Goal: Information Seeking & Learning: Learn about a topic

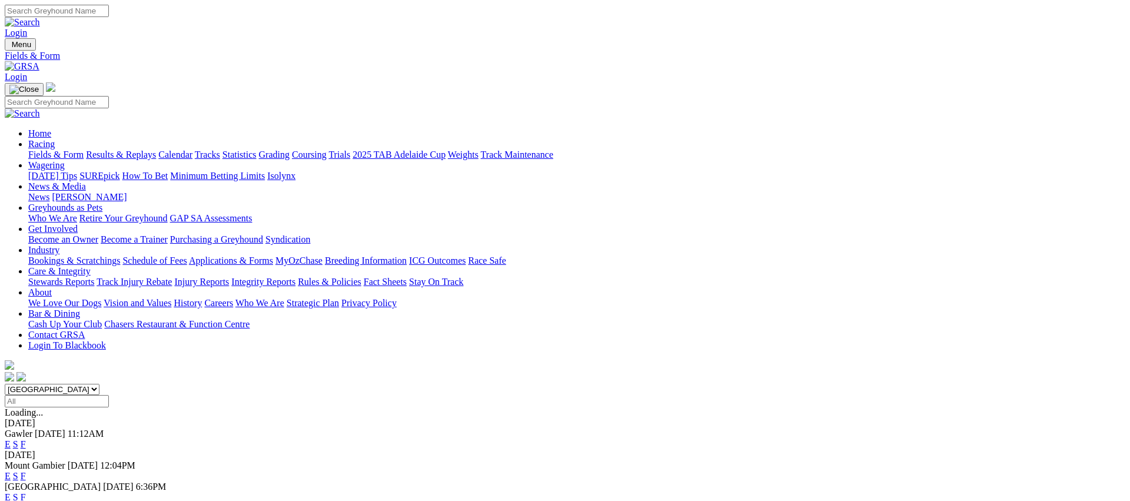
click at [84, 149] on link "Fields & Form" at bounding box center [55, 154] width 55 height 10
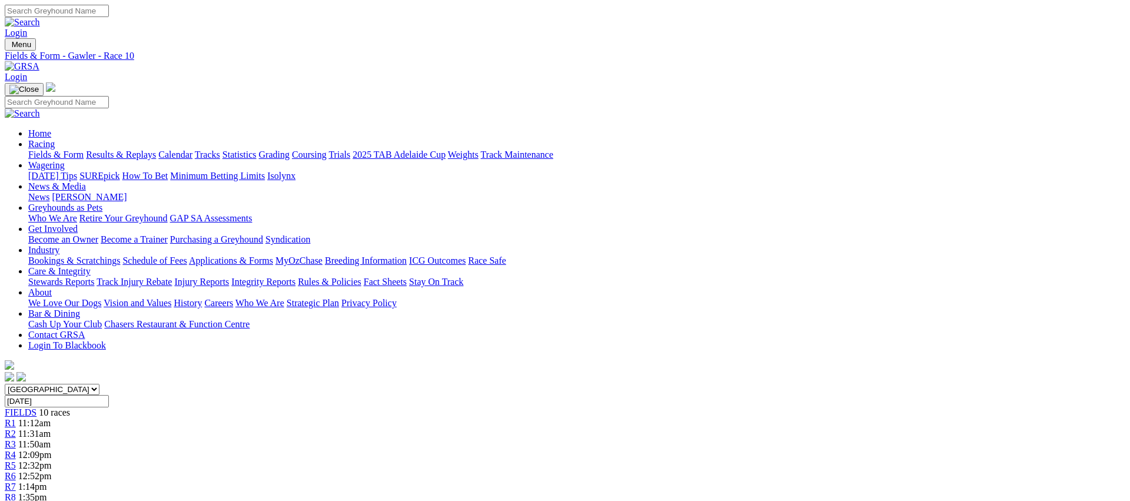
click at [84, 149] on link "Fields & Form" at bounding box center [55, 154] width 55 height 10
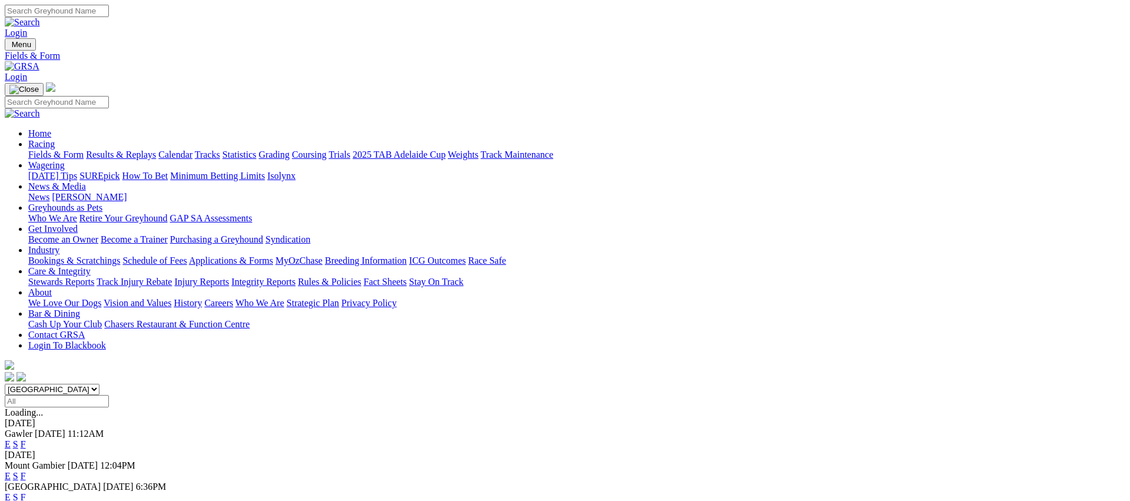
click at [11, 492] on link "E" at bounding box center [8, 497] width 6 height 10
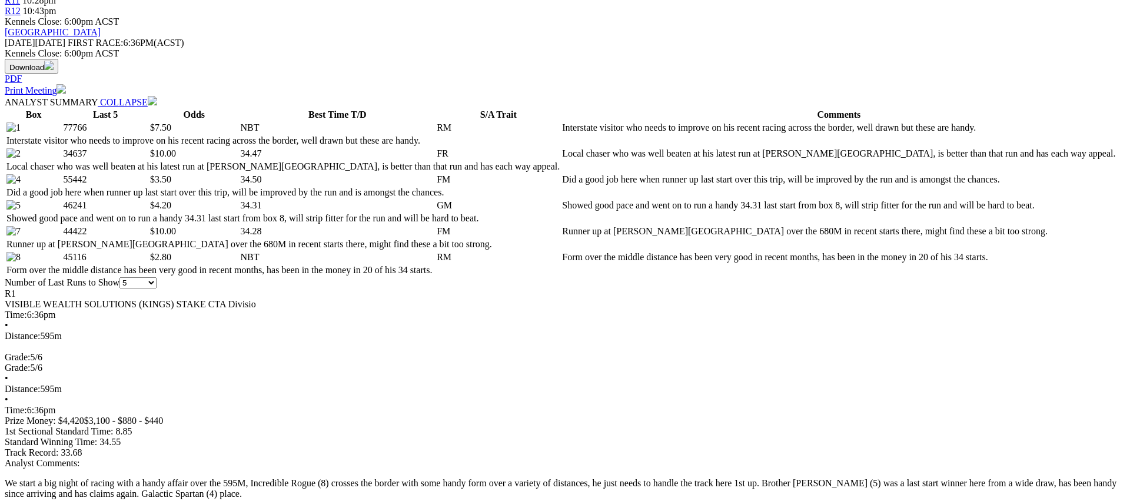
scroll to position [534, 0]
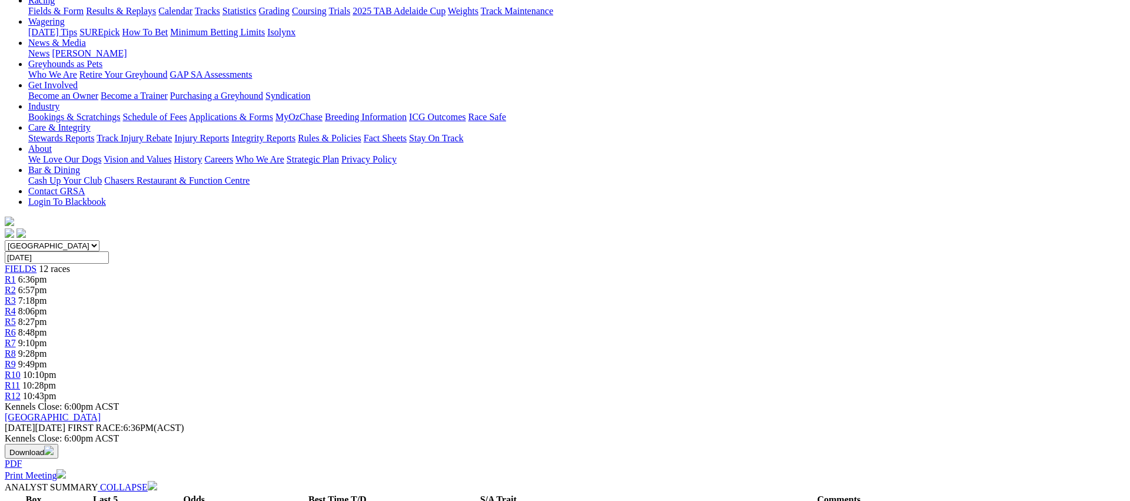
scroll to position [0, 0]
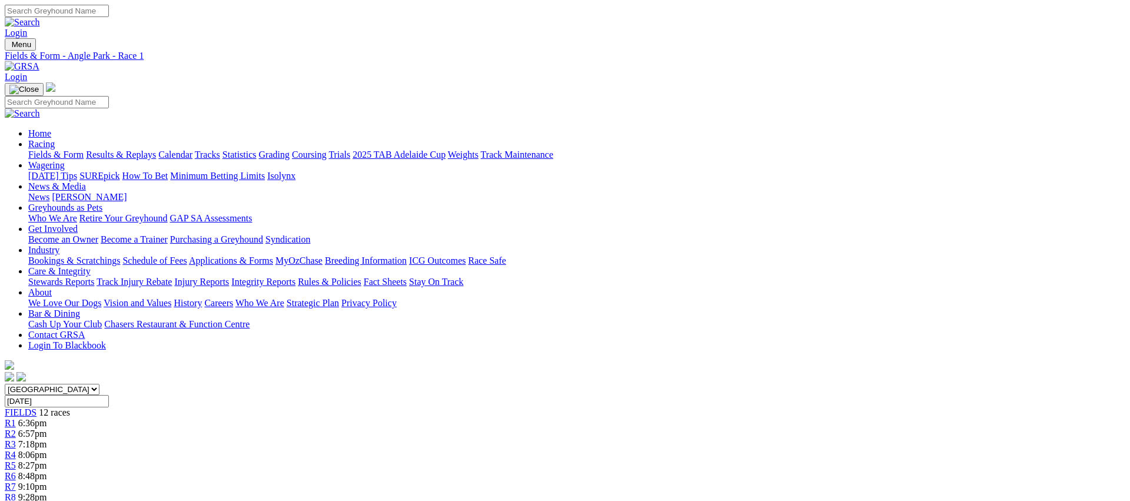
click at [343, 428] on div "R2 6:57pm" at bounding box center [565, 433] width 1120 height 11
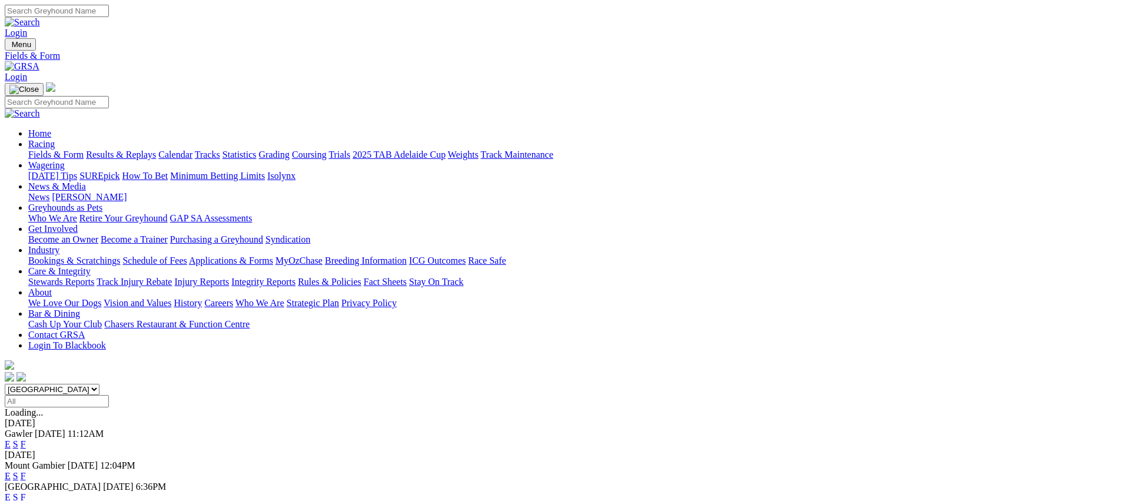
scroll to position [176, 0]
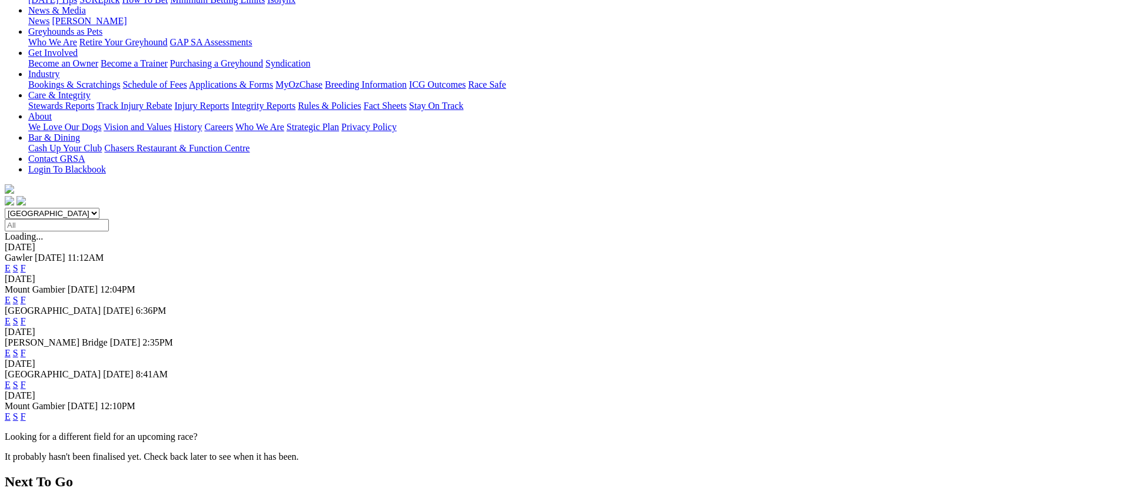
click at [26, 380] on link "F" at bounding box center [23, 385] width 5 height 10
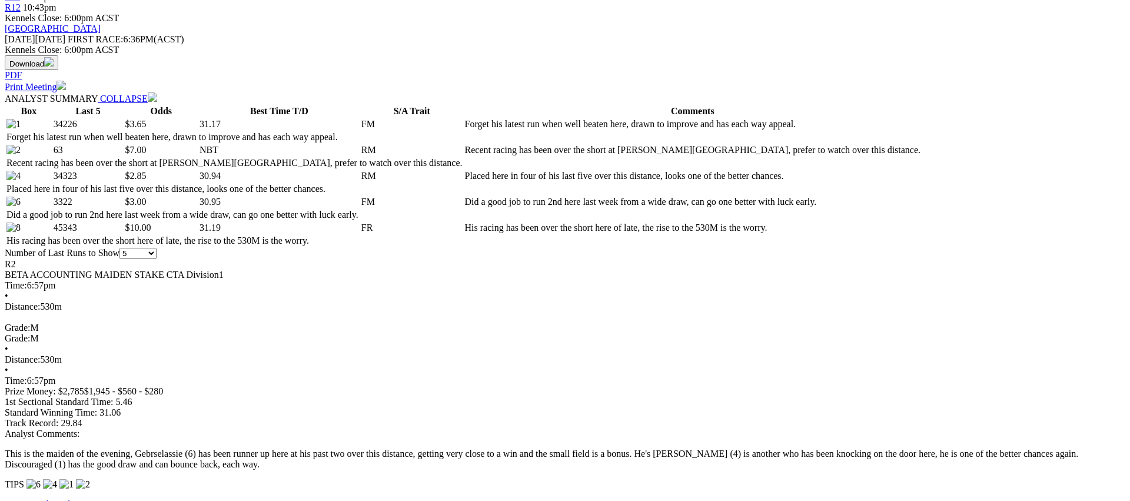
scroll to position [532, 0]
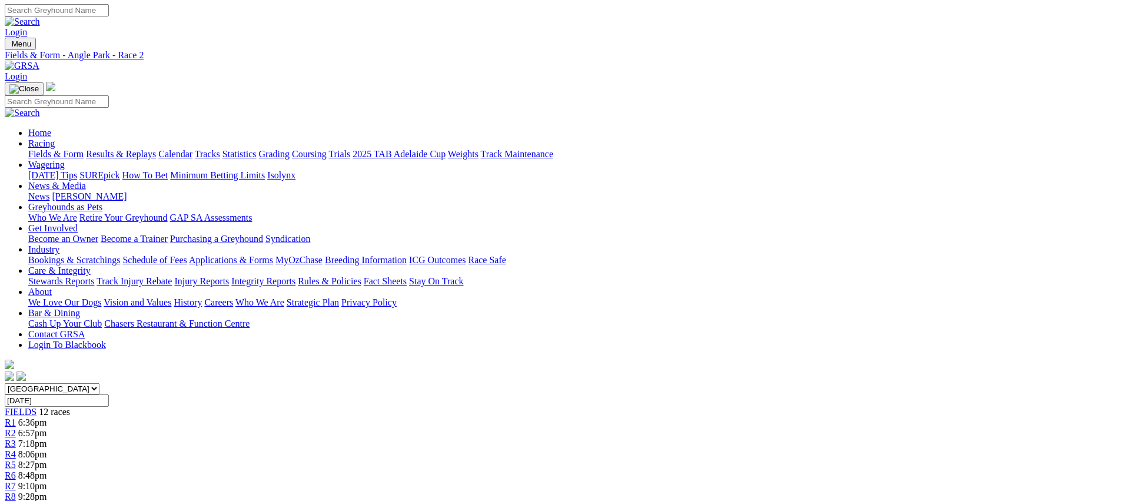
scroll to position [0, 0]
click at [392, 439] on div "R3 7:18pm" at bounding box center [565, 444] width 1120 height 11
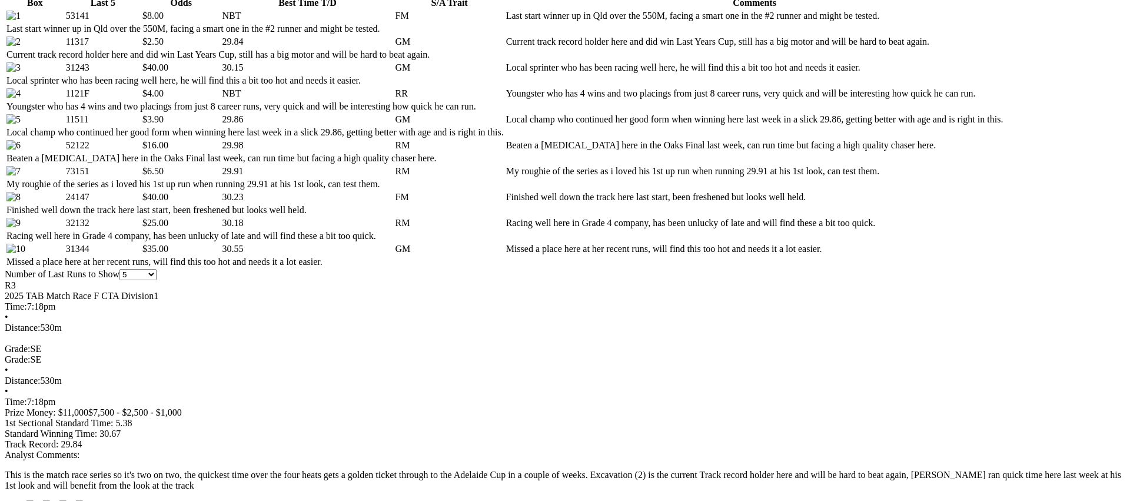
scroll to position [640, 0]
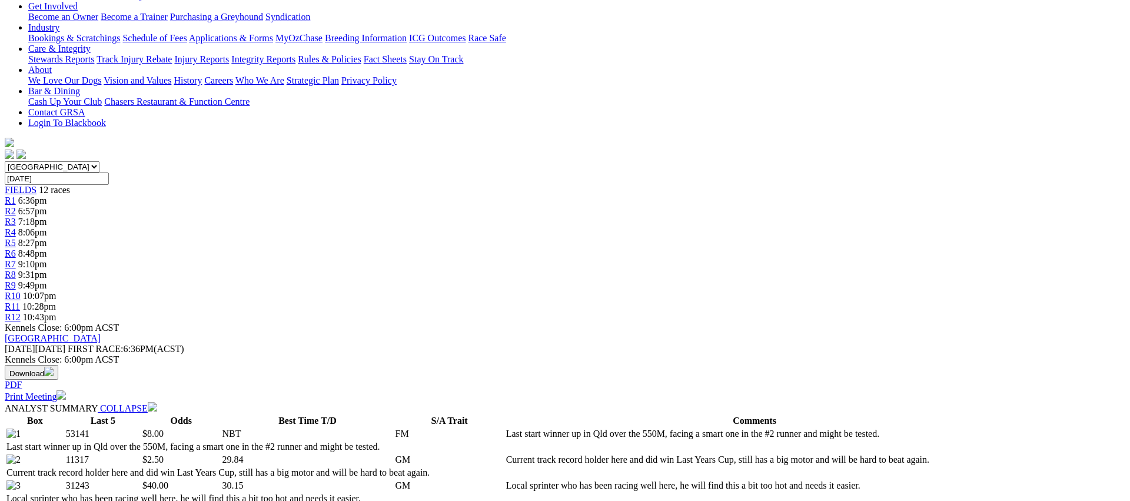
scroll to position [0, 0]
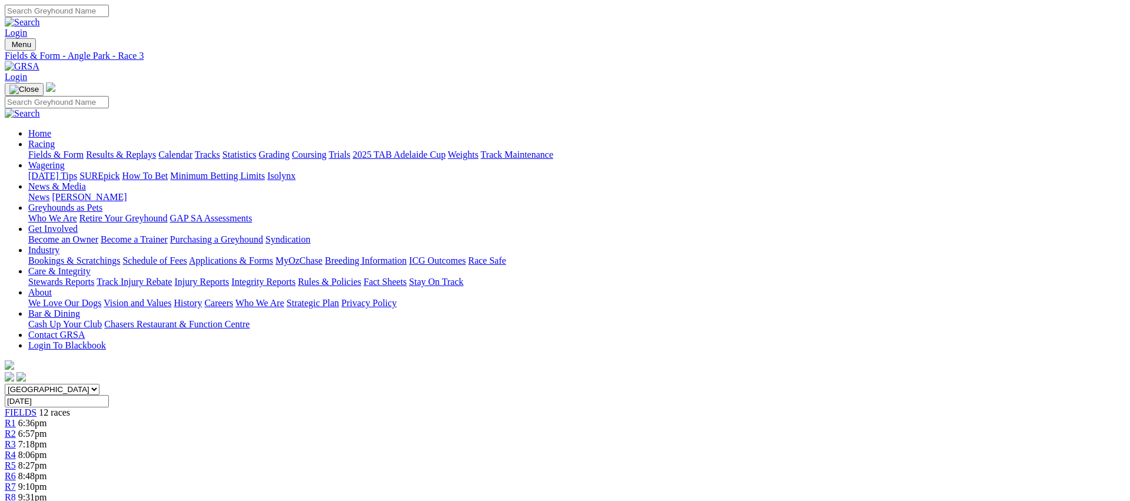
click at [16, 450] on span "R4" at bounding box center [10, 455] width 11 height 10
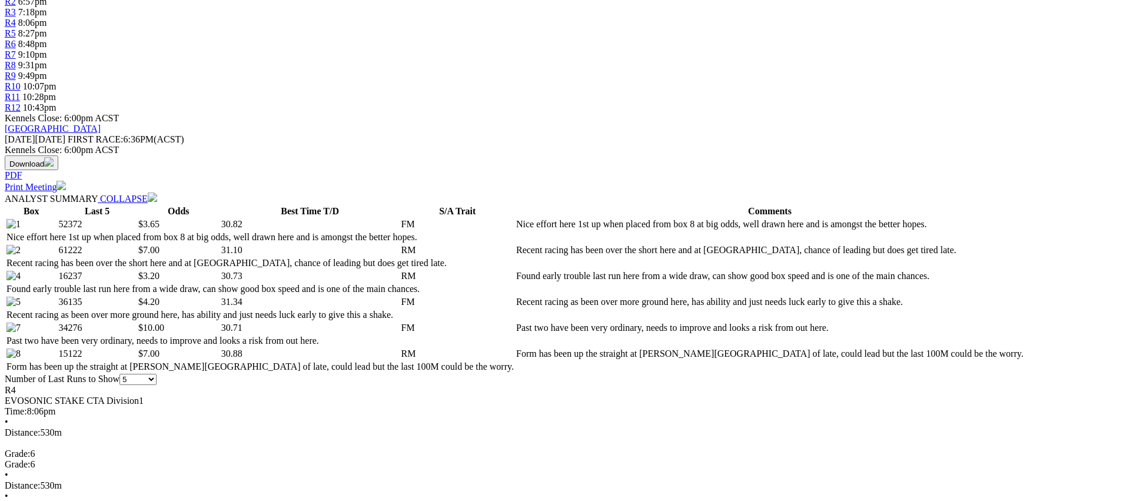
scroll to position [435, 0]
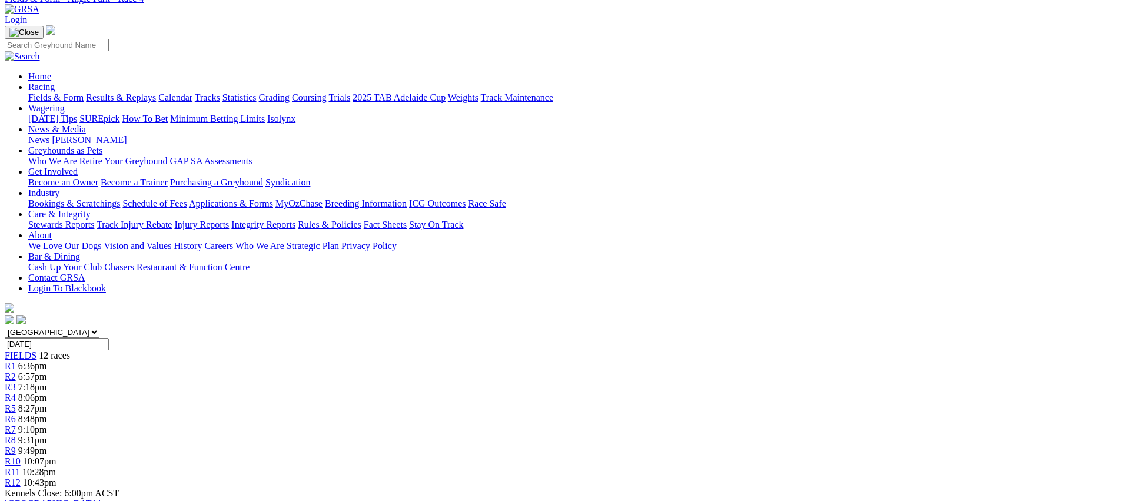
scroll to position [0, 0]
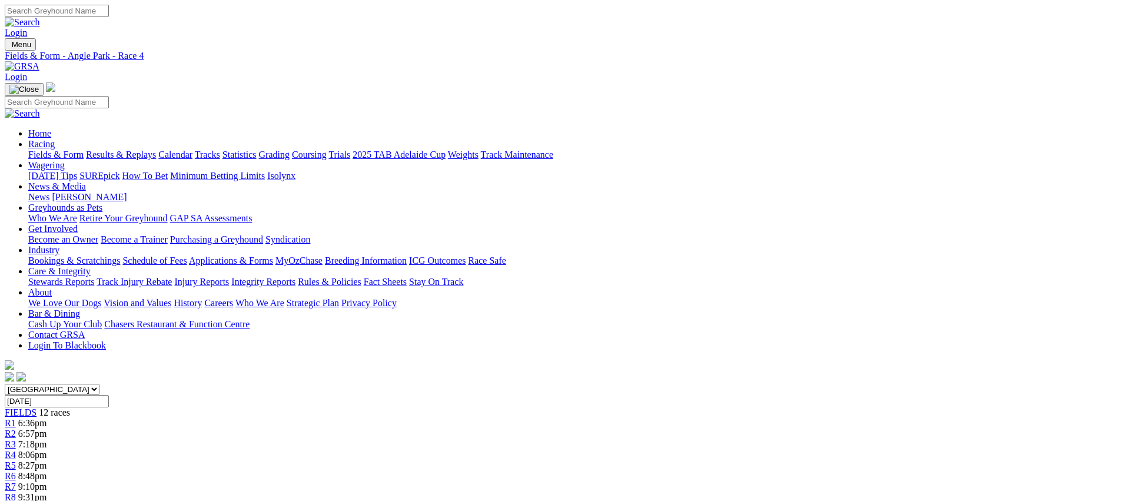
click at [512, 460] on div "R5 8:27pm" at bounding box center [565, 465] width 1120 height 11
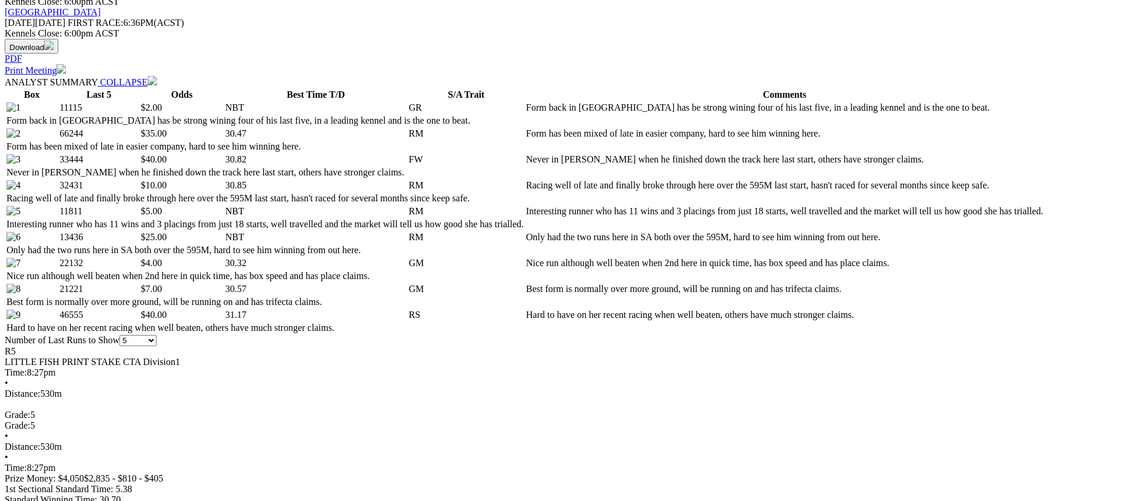
scroll to position [551, 0]
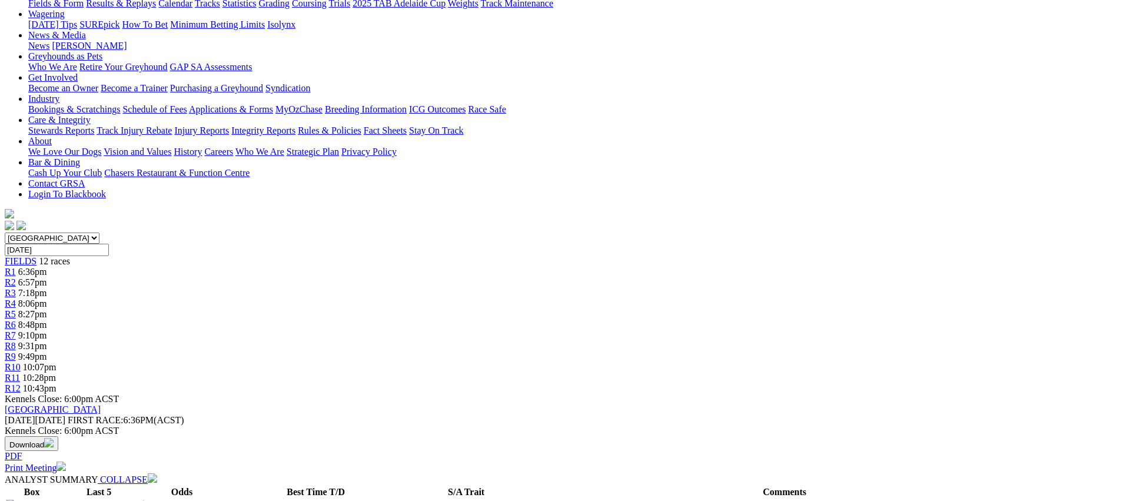
scroll to position [83, 0]
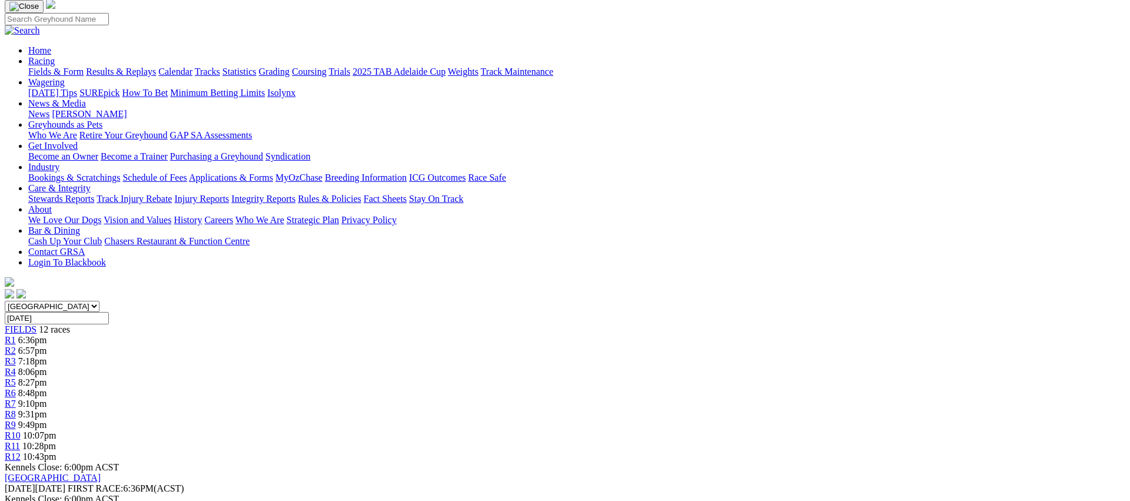
click at [16, 388] on link "R6" at bounding box center [10, 393] width 11 height 10
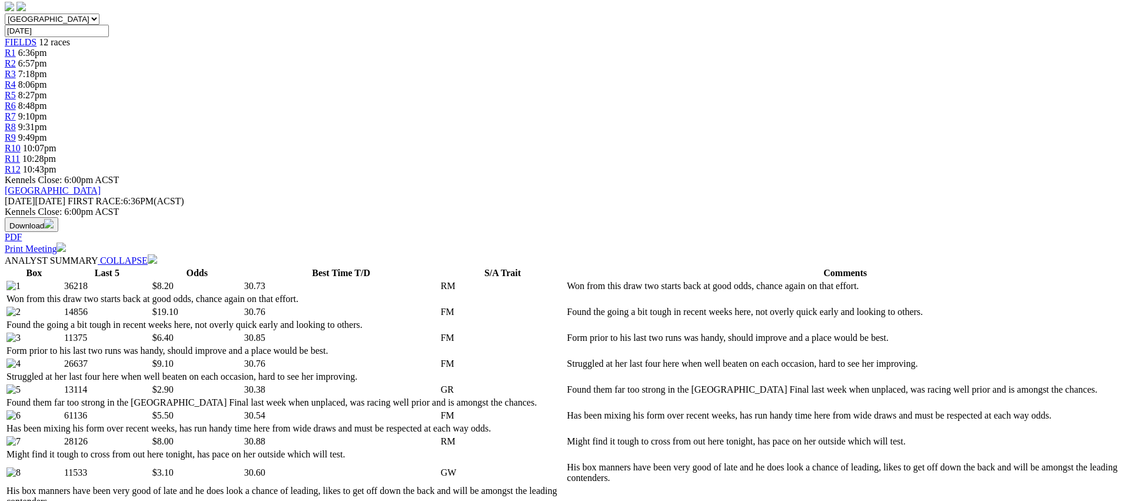
scroll to position [448, 0]
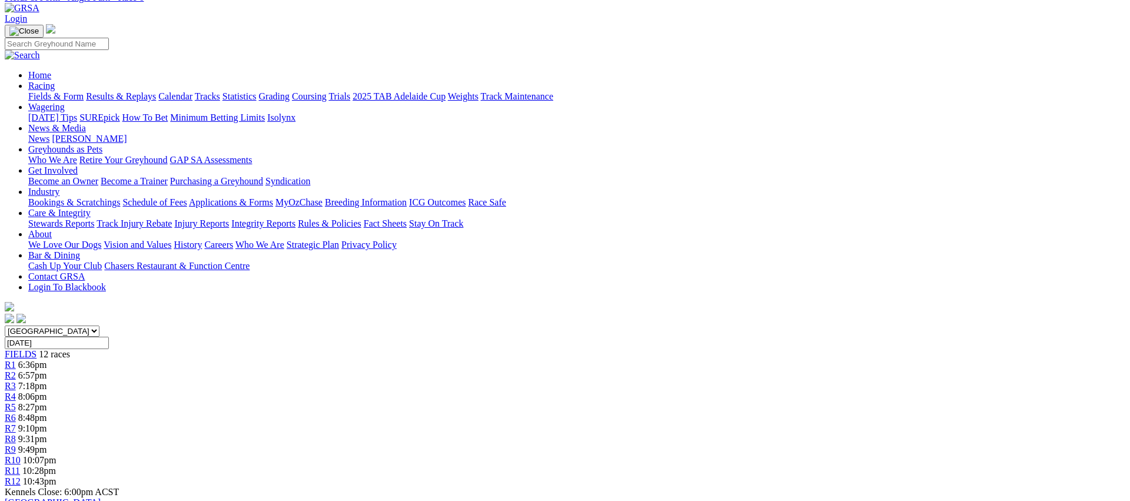
scroll to position [0, 0]
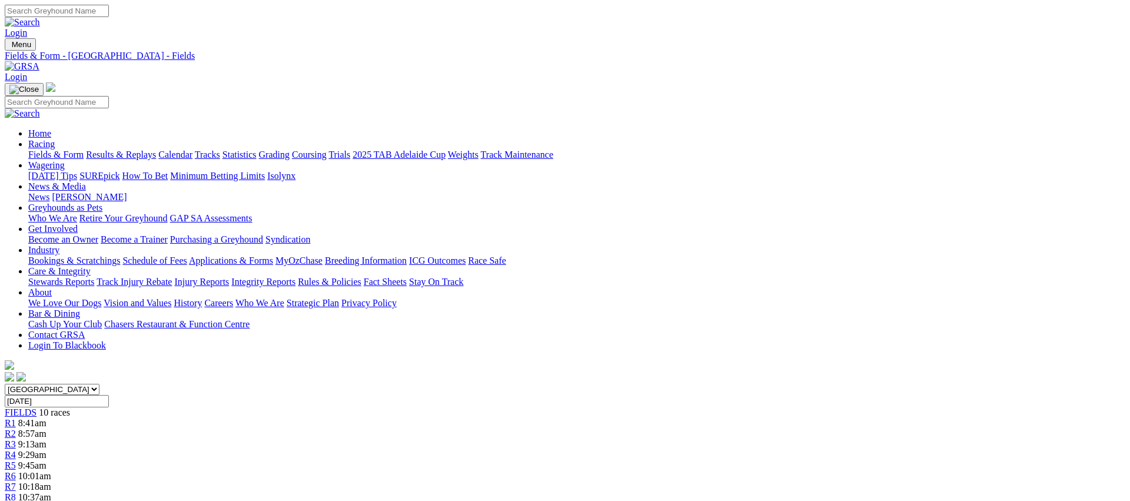
click at [84, 149] on link "Fields & Form" at bounding box center [55, 154] width 55 height 10
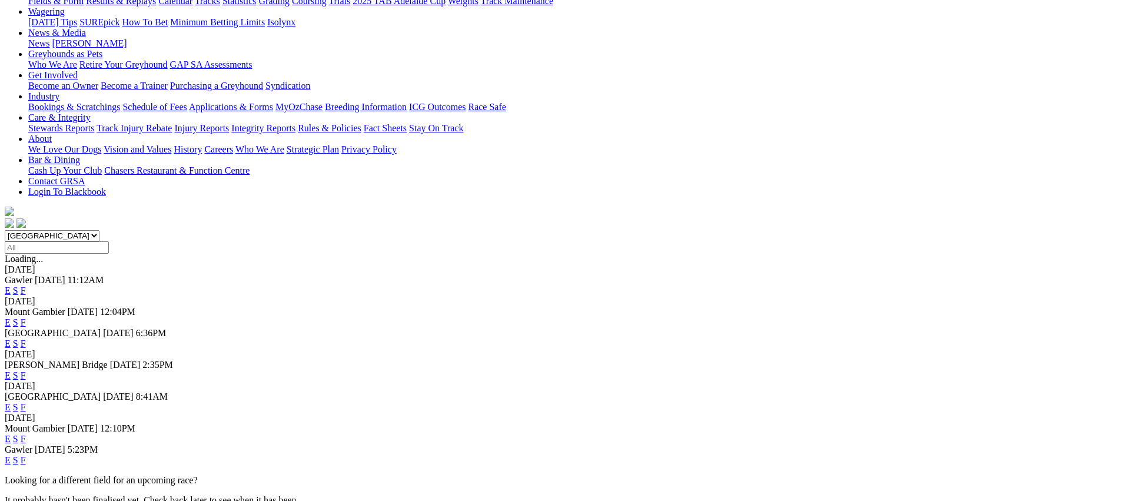
scroll to position [151, 0]
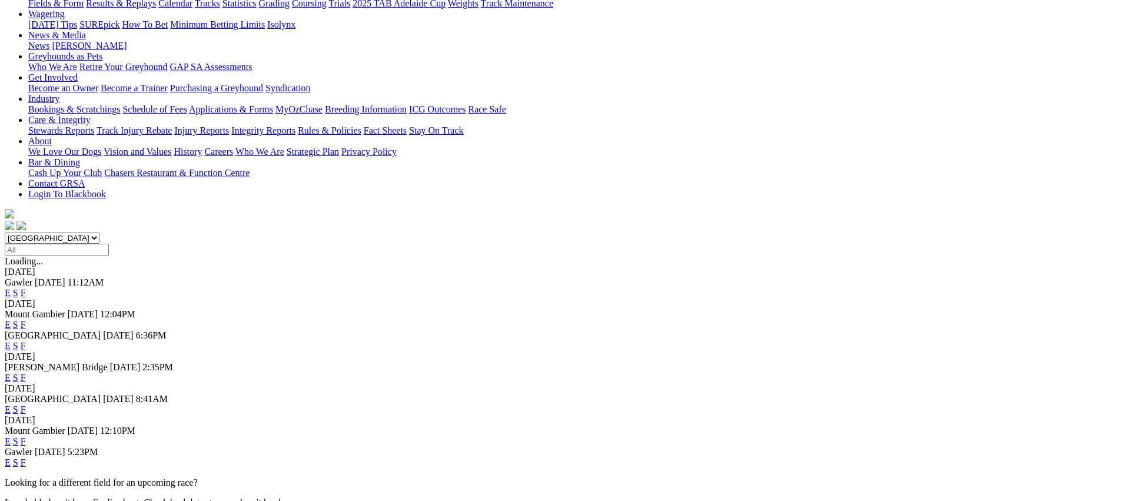
click at [26, 457] on link "F" at bounding box center [23, 462] width 5 height 10
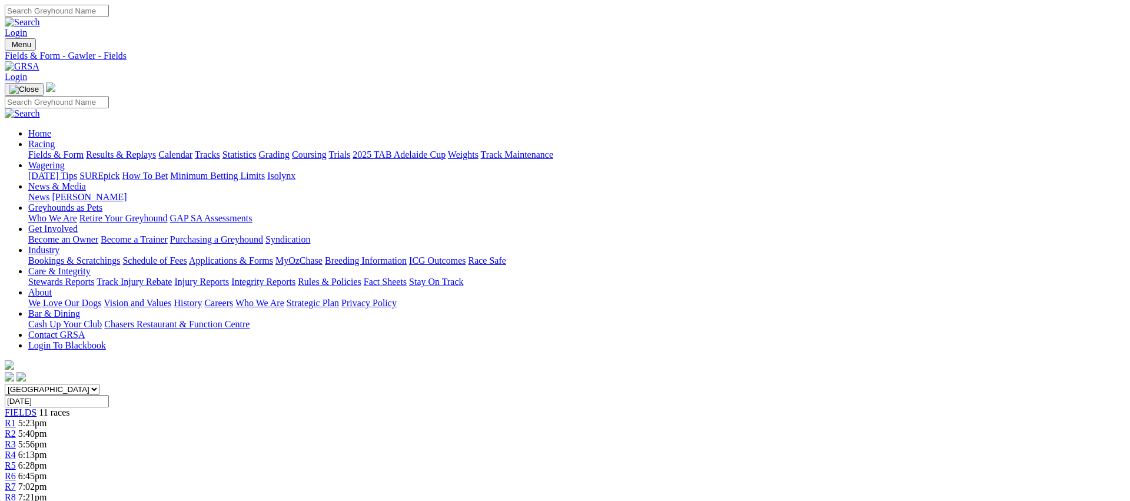
click at [84, 149] on link "Fields & Form" at bounding box center [55, 154] width 55 height 10
